Goal: Task Accomplishment & Management: Manage account settings

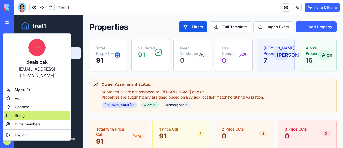
click at [25, 111] on div "Billing" at bounding box center [37, 115] width 66 height 9
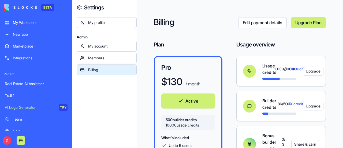
click at [28, 21] on div "My Workspace" at bounding box center [40, 22] width 55 height 5
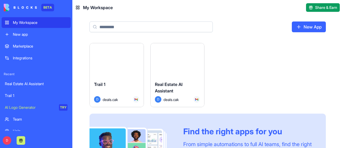
click at [122, 63] on button "Launch" at bounding box center [117, 60] width 40 height 11
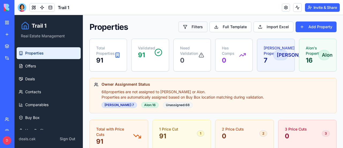
click at [193, 26] on button "Filters" at bounding box center [193, 26] width 29 height 11
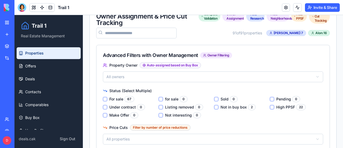
scroll to position [215, 0]
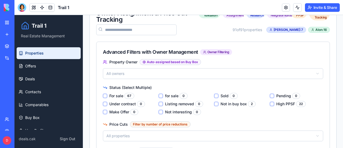
click at [105, 94] on sale "For sale 67" at bounding box center [105, 96] width 4 height 4
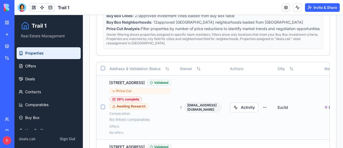
scroll to position [483, 0]
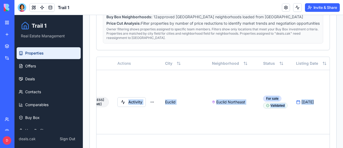
drag, startPoint x: 238, startPoint y: 85, endPoint x: 326, endPoint y: 88, distance: 88.6
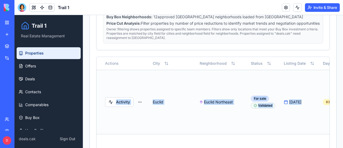
click at [282, 81] on td "[DATE]" at bounding box center [299, 102] width 39 height 64
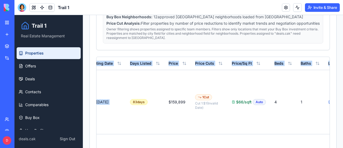
scroll to position [0, 330]
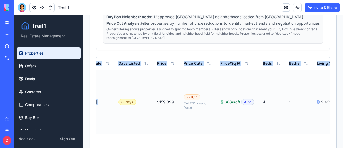
drag, startPoint x: 313, startPoint y: 83, endPoint x: 319, endPoint y: 80, distance: 6.4
click at [222, 84] on td "$66/sqft Auto" at bounding box center [237, 102] width 43 height 64
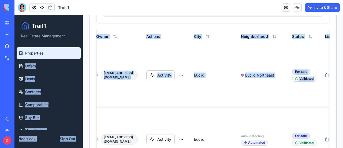
scroll to position [0, 0]
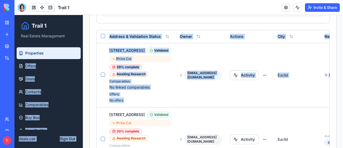
drag, startPoint x: 135, startPoint y: 53, endPoint x: 57, endPoint y: 53, distance: 77.8
click at [102, 38] on button "Select all" at bounding box center [103, 36] width 4 height 4
click at [215, 50] on td "[EMAIL_ADDRESS][DOMAIN_NAME]" at bounding box center [201, 75] width 50 height 64
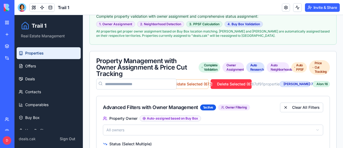
scroll to position [134, 0]
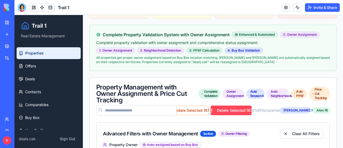
click at [230, 107] on button "Delete Selected ( 67 )" at bounding box center [231, 110] width 41 height 10
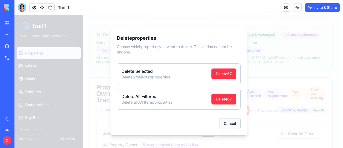
click at [227, 121] on button "Cancel" at bounding box center [229, 123] width 21 height 11
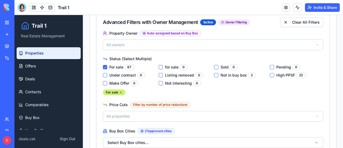
scroll to position [268, 0]
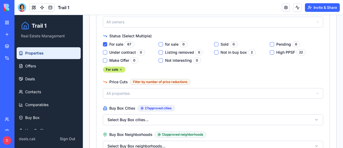
click at [105, 42] on sale "For sale 67" at bounding box center [105, 44] width 4 height 4
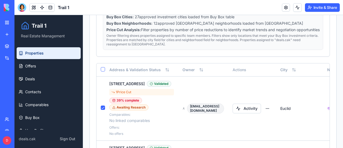
scroll to position [483, 0]
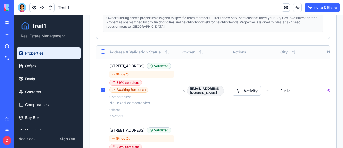
click at [104, 56] on th at bounding box center [101, 52] width 9 height 13
click at [104, 54] on button "Select all" at bounding box center [103, 51] width 4 height 4
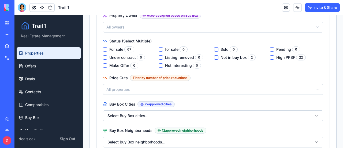
scroll to position [215, 0]
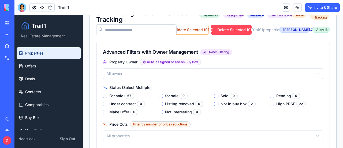
click at [238, 29] on button "Delete Selected ( 91 )" at bounding box center [231, 30] width 41 height 10
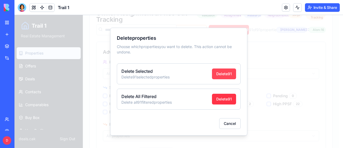
click at [226, 72] on button "Delete 91" at bounding box center [224, 73] width 24 height 11
